Goal: Transaction & Acquisition: Purchase product/service

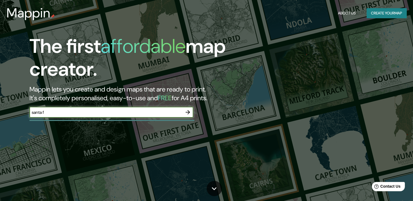
type input "santa fe"
click at [190, 115] on icon "button" at bounding box center [187, 112] width 7 height 7
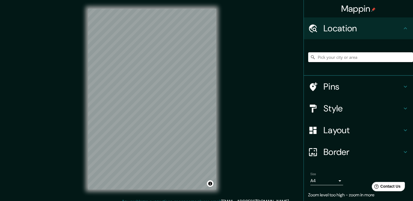
click at [317, 55] on input "Pick your city or area" at bounding box center [360, 57] width 105 height 10
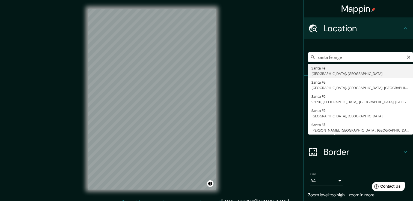
type input "[GEOGRAPHIC_DATA], [GEOGRAPHIC_DATA], [GEOGRAPHIC_DATA]"
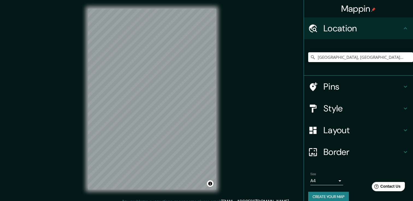
click at [341, 109] on h4 "Style" at bounding box center [362, 108] width 79 height 11
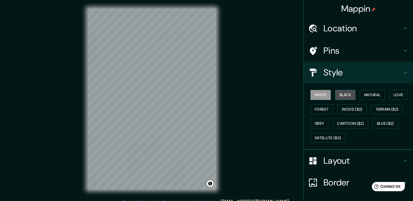
click at [341, 92] on button "Black" at bounding box center [345, 95] width 20 height 10
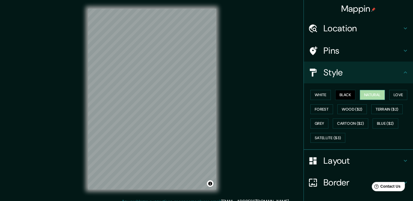
click at [365, 93] on button "Natural" at bounding box center [372, 95] width 25 height 10
click at [390, 93] on button "Love" at bounding box center [398, 95] width 18 height 10
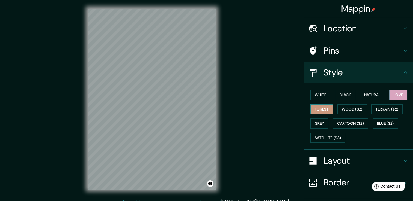
click at [325, 108] on button "Forest" at bounding box center [321, 110] width 23 height 10
click at [355, 109] on button "Wood ($2)" at bounding box center [351, 110] width 29 height 10
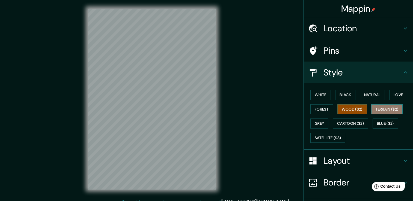
click at [376, 109] on button "Terrain ($2)" at bounding box center [387, 110] width 32 height 10
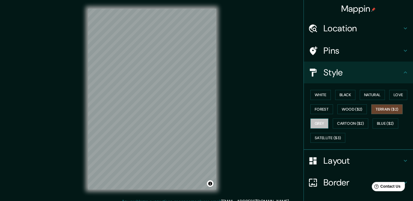
click at [322, 127] on button "Grey" at bounding box center [319, 124] width 18 height 10
click at [389, 91] on button "Love" at bounding box center [398, 95] width 18 height 10
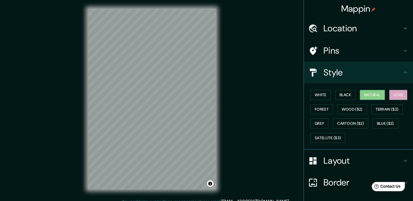
click at [365, 94] on button "Natural" at bounding box center [372, 95] width 25 height 10
drag, startPoint x: 348, startPoint y: 97, endPoint x: 330, endPoint y: 96, distance: 18.3
click at [339, 97] on button "Black" at bounding box center [345, 95] width 20 height 10
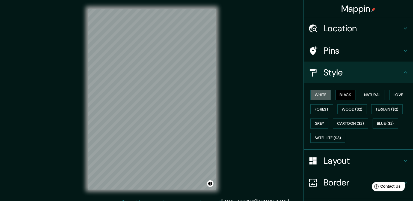
drag, startPoint x: 319, startPoint y: 96, endPoint x: 339, endPoint y: 95, distance: 19.7
click at [320, 96] on button "White" at bounding box center [320, 95] width 20 height 10
click at [372, 96] on button "Natural" at bounding box center [372, 95] width 25 height 10
click at [316, 95] on button "White" at bounding box center [320, 95] width 20 height 10
drag, startPoint x: 364, startPoint y: 95, endPoint x: 353, endPoint y: 93, distance: 10.6
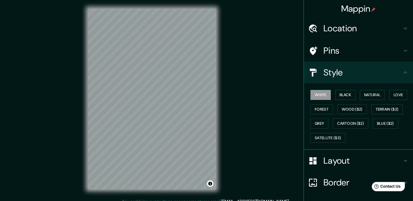
click at [362, 94] on button "Natural" at bounding box center [372, 95] width 25 height 10
click at [323, 93] on button "White" at bounding box center [320, 95] width 20 height 10
drag, startPoint x: 357, startPoint y: 67, endPoint x: 359, endPoint y: 59, distance: 7.7
click at [357, 67] on div "Style" at bounding box center [358, 73] width 109 height 22
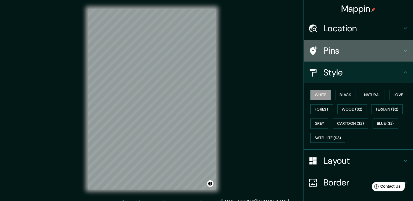
click at [360, 58] on div "Pins" at bounding box center [358, 51] width 109 height 22
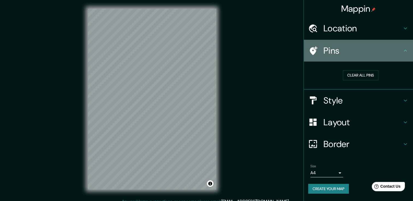
drag, startPoint x: 362, startPoint y: 50, endPoint x: 362, endPoint y: 41, distance: 9.3
click at [362, 50] on h4 "Pins" at bounding box center [362, 50] width 79 height 11
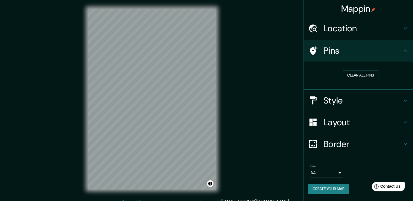
click at [363, 35] on div "Location" at bounding box center [358, 28] width 109 height 22
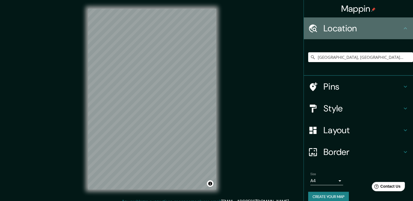
click at [363, 35] on div "Location" at bounding box center [358, 28] width 109 height 22
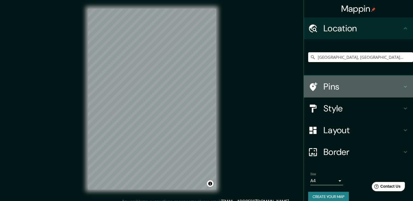
click at [355, 83] on h4 "Pins" at bounding box center [362, 86] width 79 height 11
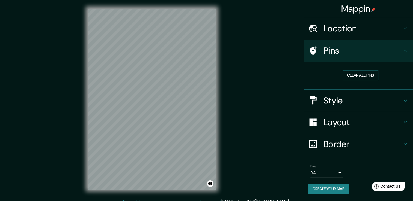
click at [358, 56] on div "Pins" at bounding box center [358, 51] width 109 height 22
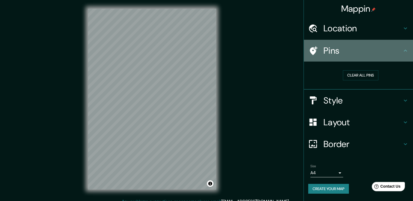
click at [408, 48] on icon at bounding box center [405, 50] width 7 height 7
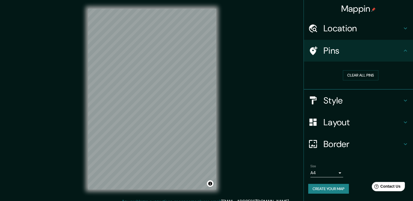
click at [409, 98] on div "Style" at bounding box center [358, 101] width 109 height 22
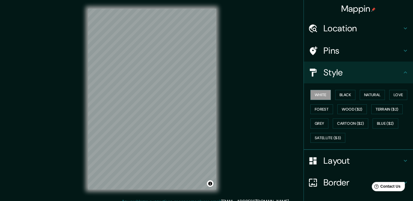
click at [404, 82] on div "Style" at bounding box center [358, 73] width 109 height 22
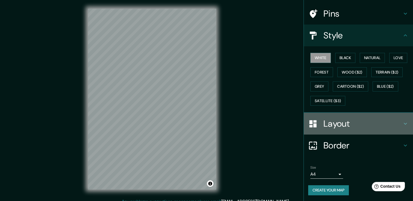
click at [395, 120] on h4 "Layout" at bounding box center [362, 123] width 79 height 11
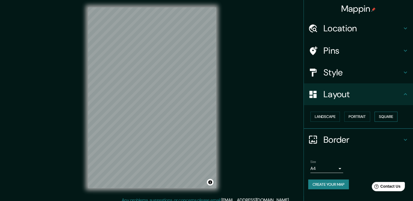
scroll to position [6, 0]
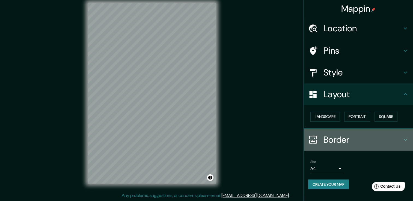
click at [391, 138] on h4 "Border" at bounding box center [362, 140] width 79 height 11
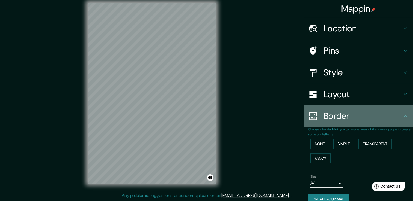
click at [388, 123] on div "Border" at bounding box center [358, 116] width 109 height 22
drag, startPoint x: 388, startPoint y: 106, endPoint x: 388, endPoint y: 102, distance: 3.3
click at [388, 105] on div "Border" at bounding box center [358, 116] width 109 height 22
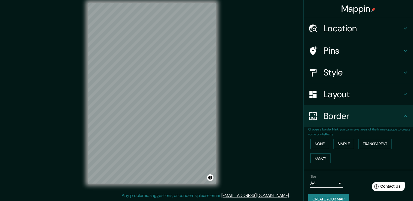
click at [388, 102] on div "Layout" at bounding box center [358, 95] width 109 height 22
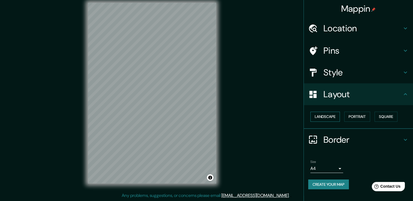
click at [331, 118] on button "Landscape" at bounding box center [324, 117] width 29 height 10
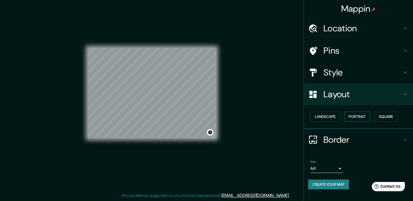
click at [353, 117] on button "Portrait" at bounding box center [357, 117] width 26 height 10
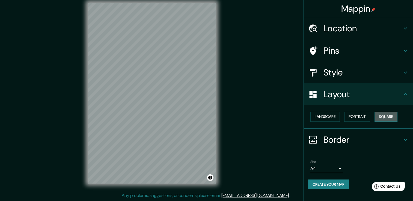
click at [382, 117] on button "Square" at bounding box center [385, 117] width 23 height 10
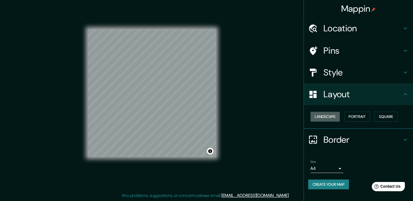
drag, startPoint x: 337, startPoint y: 117, endPoint x: 353, endPoint y: 110, distance: 17.0
click at [338, 116] on button "Landscape" at bounding box center [324, 117] width 29 height 10
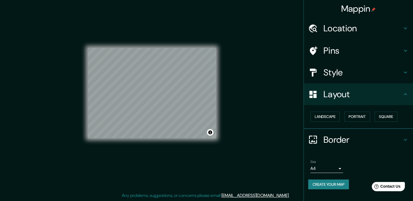
click at [360, 99] on h4 "Layout" at bounding box center [362, 94] width 79 height 11
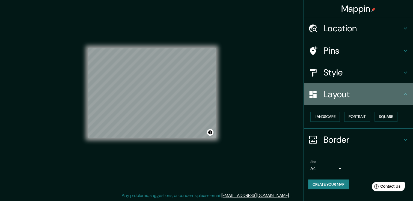
click at [379, 104] on div "Layout" at bounding box center [358, 95] width 109 height 22
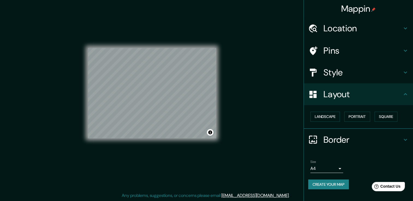
drag, startPoint x: 363, startPoint y: 117, endPoint x: 372, endPoint y: 107, distance: 12.6
click at [364, 115] on button "Portrait" at bounding box center [357, 117] width 26 height 10
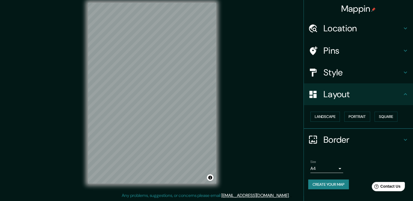
click at [398, 101] on div "Layout" at bounding box center [358, 95] width 109 height 22
click at [390, 140] on h4 "Border" at bounding box center [362, 140] width 79 height 11
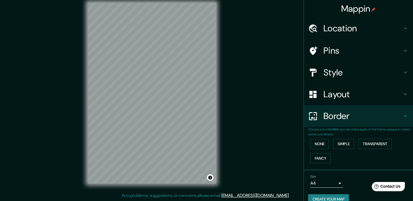
scroll to position [9, 0]
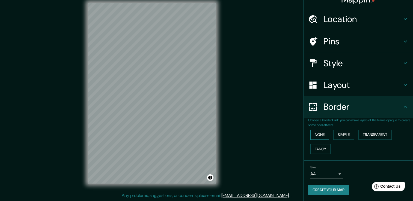
drag, startPoint x: 317, startPoint y: 134, endPoint x: 320, endPoint y: 134, distance: 3.0
click at [318, 134] on button "None" at bounding box center [319, 135] width 19 height 10
drag, startPoint x: 336, startPoint y: 134, endPoint x: 365, endPoint y: 135, distance: 28.7
click at [337, 134] on button "Simple" at bounding box center [343, 135] width 21 height 10
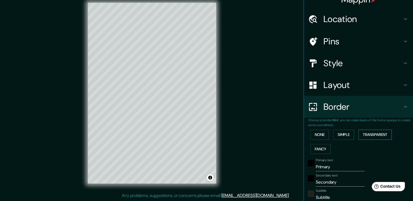
click at [365, 135] on button "Transparent" at bounding box center [374, 135] width 33 height 10
click at [325, 146] on button "Fancy" at bounding box center [320, 149] width 20 height 10
click at [325, 137] on button "None" at bounding box center [319, 135] width 19 height 10
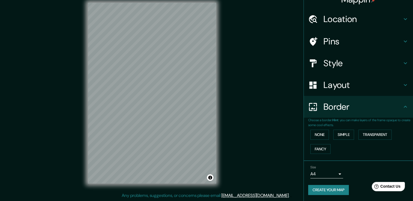
click at [380, 111] on h4 "Border" at bounding box center [362, 107] width 79 height 11
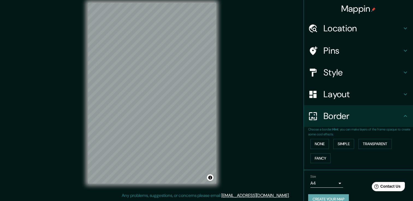
click at [324, 199] on button "Create your map" at bounding box center [328, 200] width 41 height 10
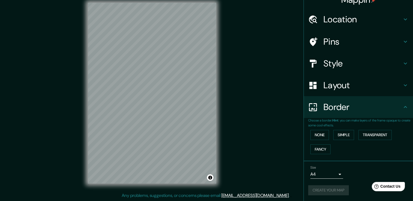
scroll to position [9, 0]
click at [317, 188] on button "Create your map" at bounding box center [328, 190] width 41 height 10
click at [346, 60] on h4 "Style" at bounding box center [362, 63] width 79 height 11
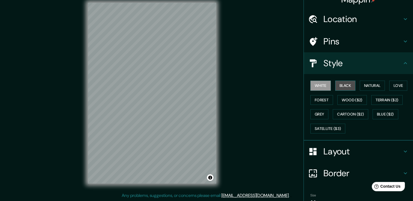
click at [338, 86] on button "Black" at bounding box center [345, 86] width 20 height 10
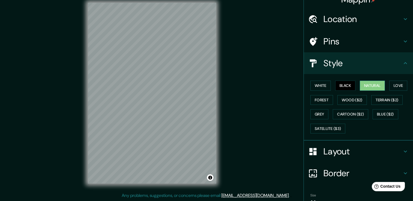
click at [366, 83] on button "Natural" at bounding box center [372, 86] width 25 height 10
click at [398, 86] on button "Love" at bounding box center [398, 86] width 18 height 10
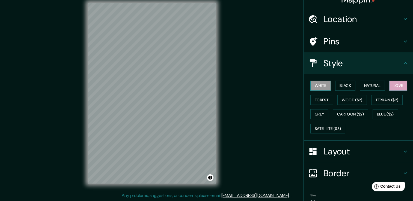
click at [317, 83] on button "White" at bounding box center [320, 86] width 20 height 10
click at [318, 101] on button "Forest" at bounding box center [321, 100] width 23 height 10
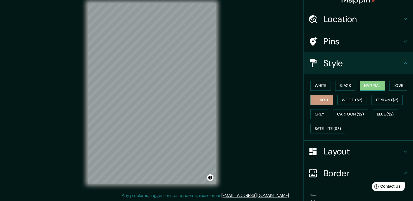
click at [363, 85] on button "Natural" at bounding box center [372, 86] width 25 height 10
click at [322, 85] on button "White" at bounding box center [320, 86] width 20 height 10
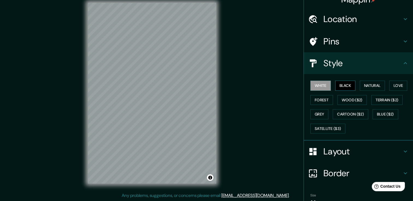
click at [341, 83] on button "Black" at bounding box center [345, 86] width 20 height 10
click at [392, 85] on button "Love" at bounding box center [398, 86] width 18 height 10
